Goal: Entertainment & Leisure: Consume media (video, audio)

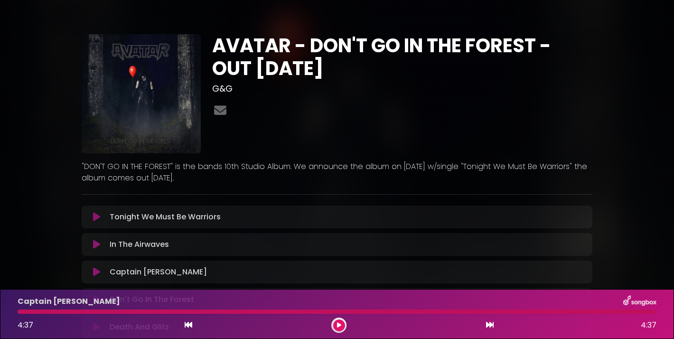
click at [336, 323] on icon at bounding box center [338, 325] width 5 height 6
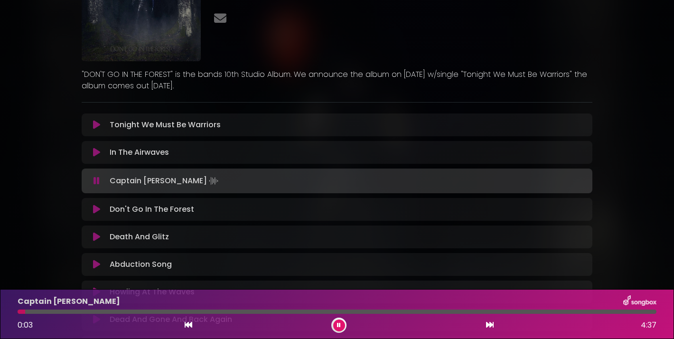
scroll to position [93, 0]
click at [127, 180] on p "Captain Goat Loading Track..." at bounding box center [165, 180] width 111 height 13
click at [90, 176] on button at bounding box center [96, 180] width 19 height 9
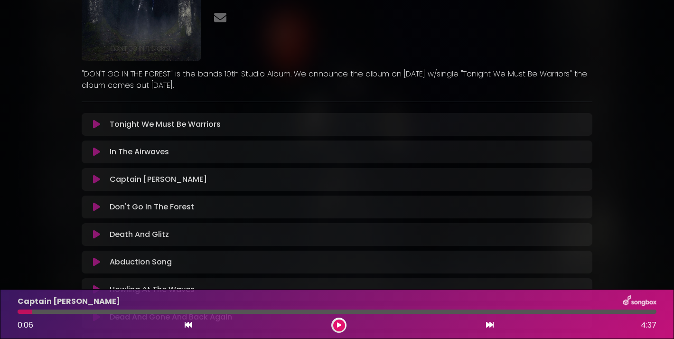
click at [94, 175] on icon at bounding box center [96, 179] width 7 height 9
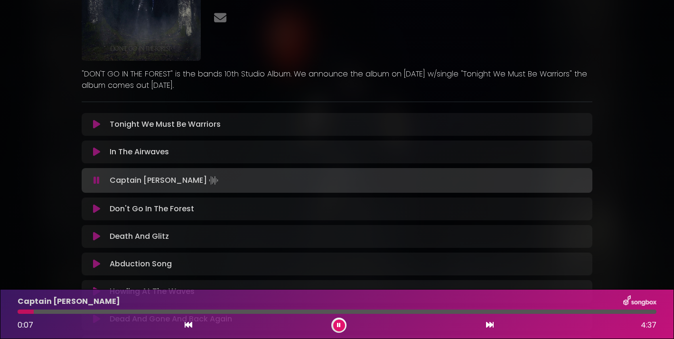
click at [98, 155] on icon at bounding box center [96, 151] width 7 height 9
